Goal: Information Seeking & Learning: Learn about a topic

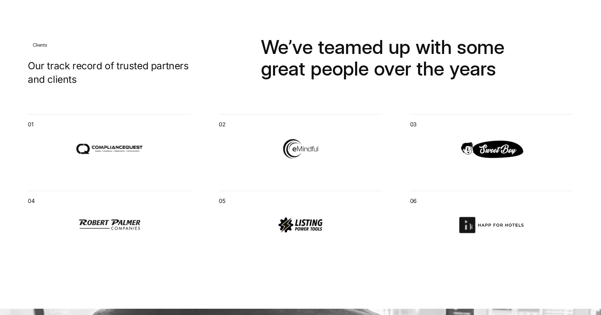
scroll to position [984, 0]
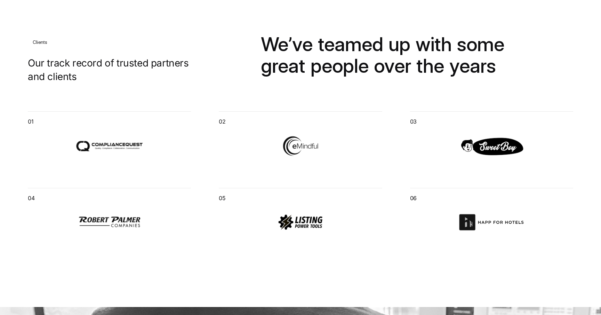
click at [285, 220] on img at bounding box center [300, 222] width 77 height 28
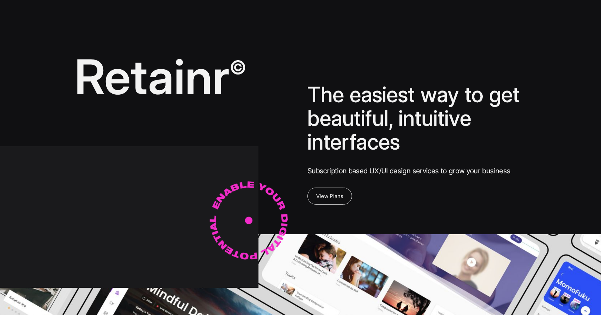
scroll to position [0, 0]
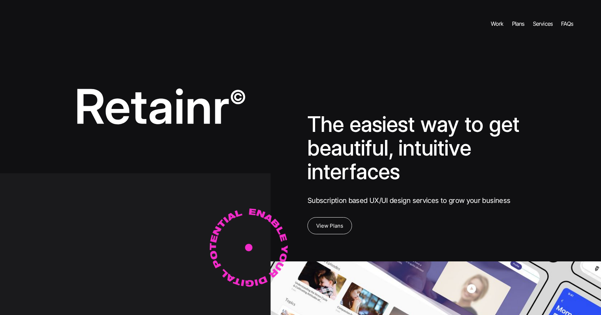
click at [493, 27] on div "Work" at bounding box center [497, 23] width 13 height 8
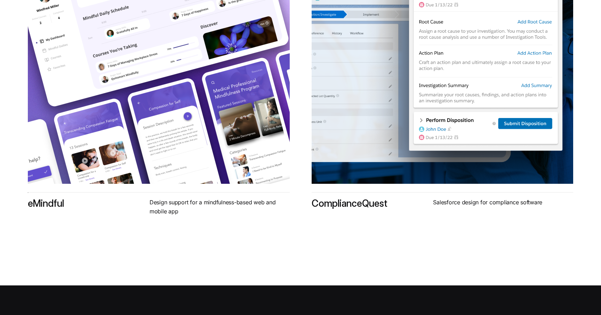
scroll to position [1783, 0]
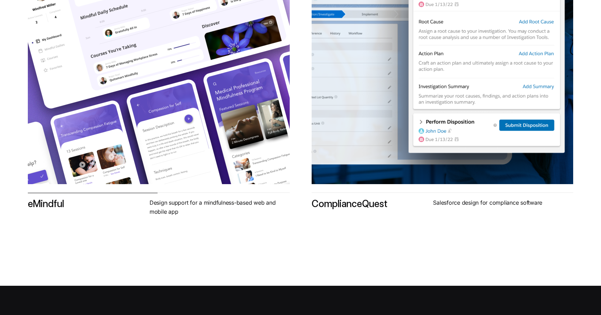
click at [159, 152] on div at bounding box center [158, 53] width 271 height 271
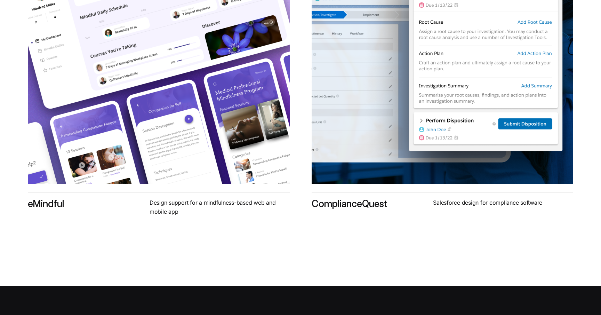
click at [169, 206] on p "Design support for a mindfulness-based web and mobile app" at bounding box center [220, 207] width 140 height 18
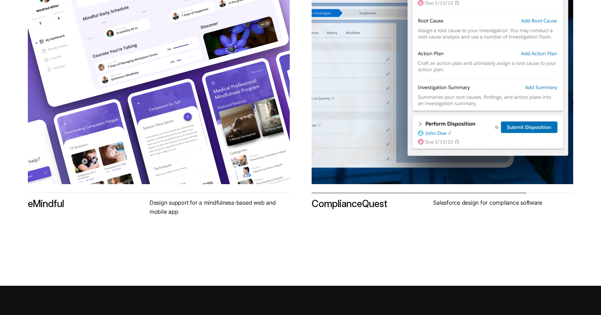
click at [290, 70] on div at bounding box center [158, 53] width 263 height 263
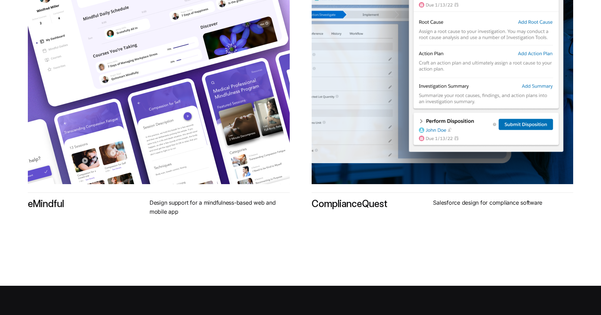
click at [355, 210] on div "eMindful Design support for a mindfulness-based web and mobile app ComplianceQu…" at bounding box center [301, 69] width 546 height 294
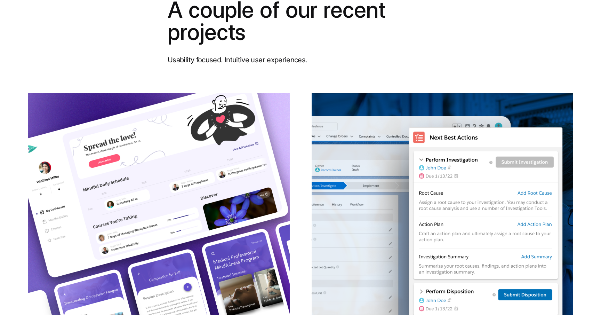
scroll to position [1455, 0]
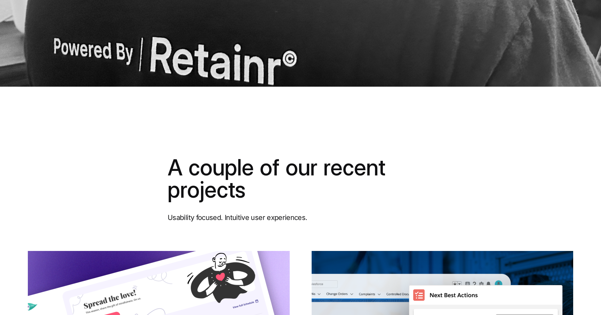
click at [285, 217] on p "Usability focused. Intuitive user experiences." at bounding box center [238, 217] width 140 height 11
click at [258, 175] on p "A couple of our recent projects" at bounding box center [301, 178] width 266 height 45
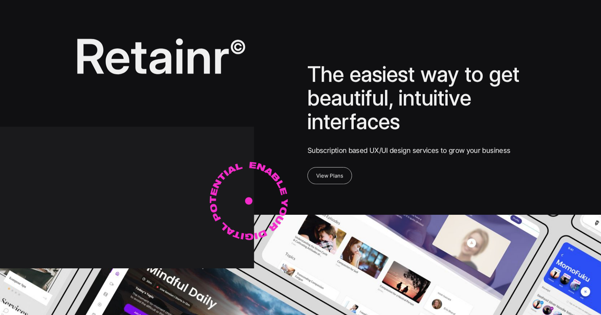
scroll to position [0, 0]
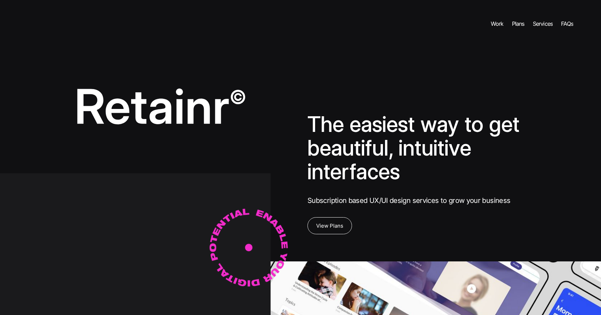
click at [212, 108] on img at bounding box center [160, 107] width 173 height 58
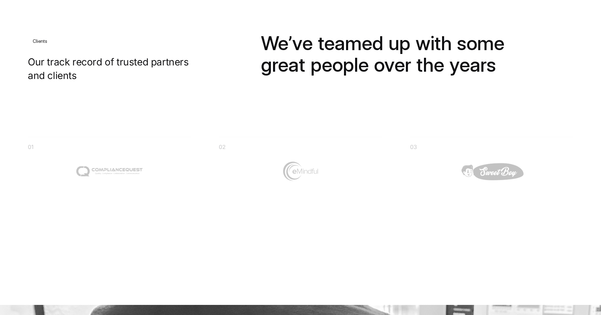
scroll to position [1026, 0]
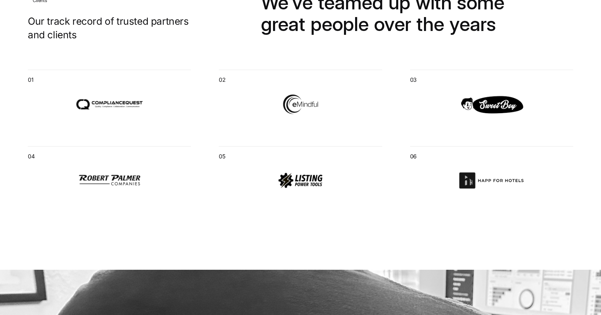
click at [116, 108] on img at bounding box center [109, 104] width 77 height 28
click at [296, 103] on img at bounding box center [300, 104] width 77 height 28
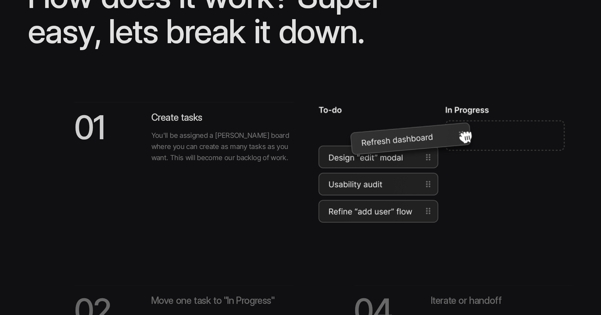
scroll to position [2181, 0]
